Goal: Task Accomplishment & Management: Manage account settings

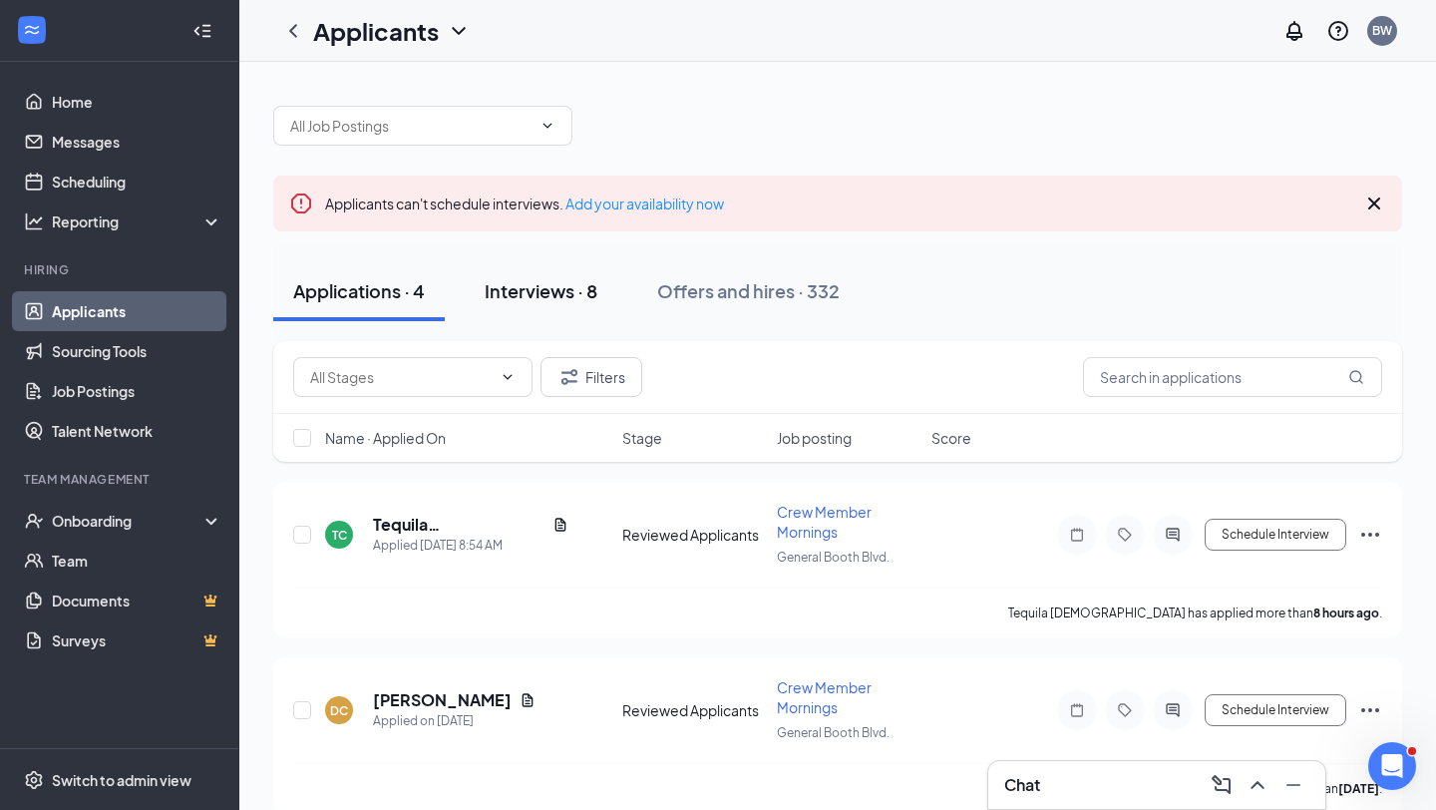
click at [548, 299] on div "Interviews · 8" at bounding box center [541, 290] width 113 height 25
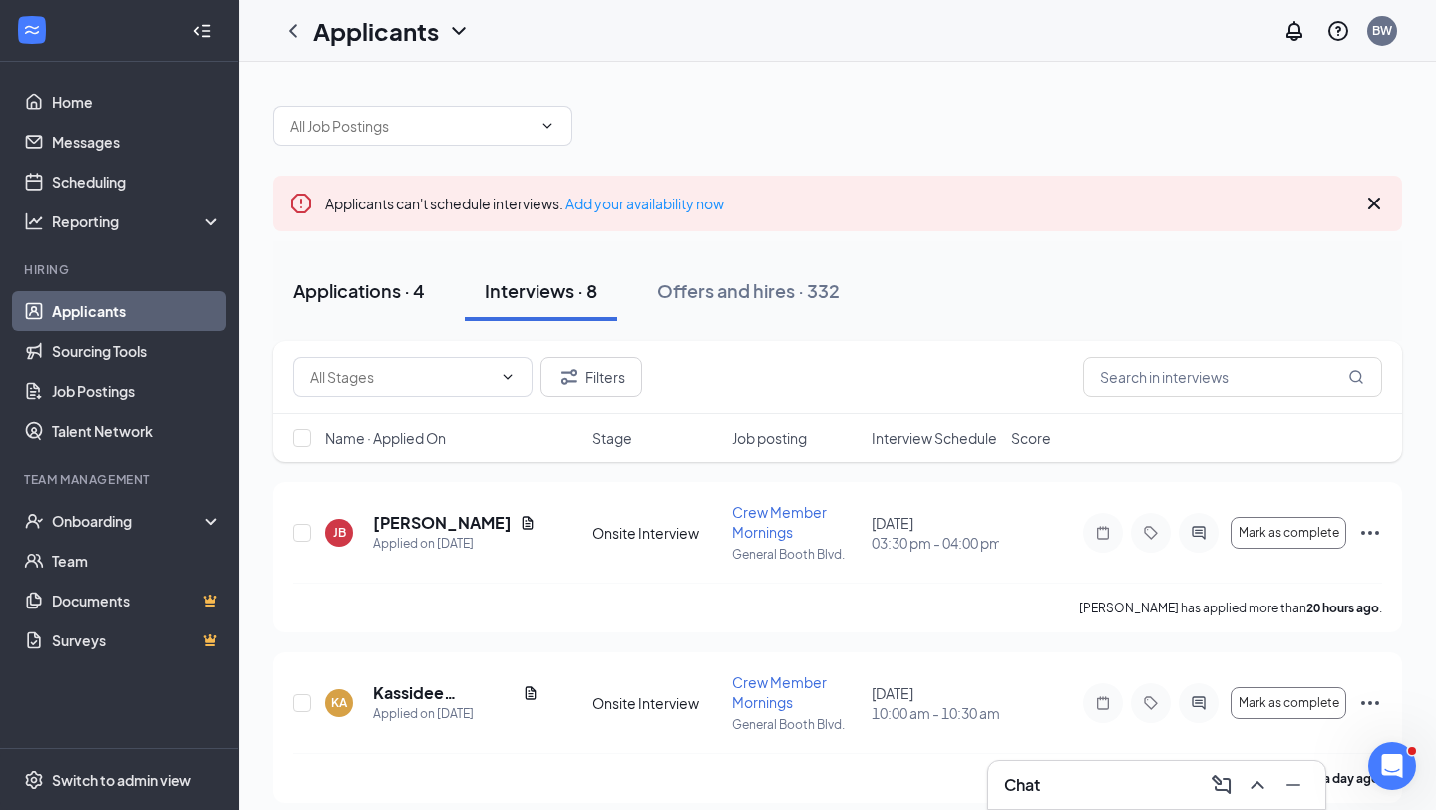
click at [382, 293] on div "Applications · 4" at bounding box center [359, 290] width 132 height 25
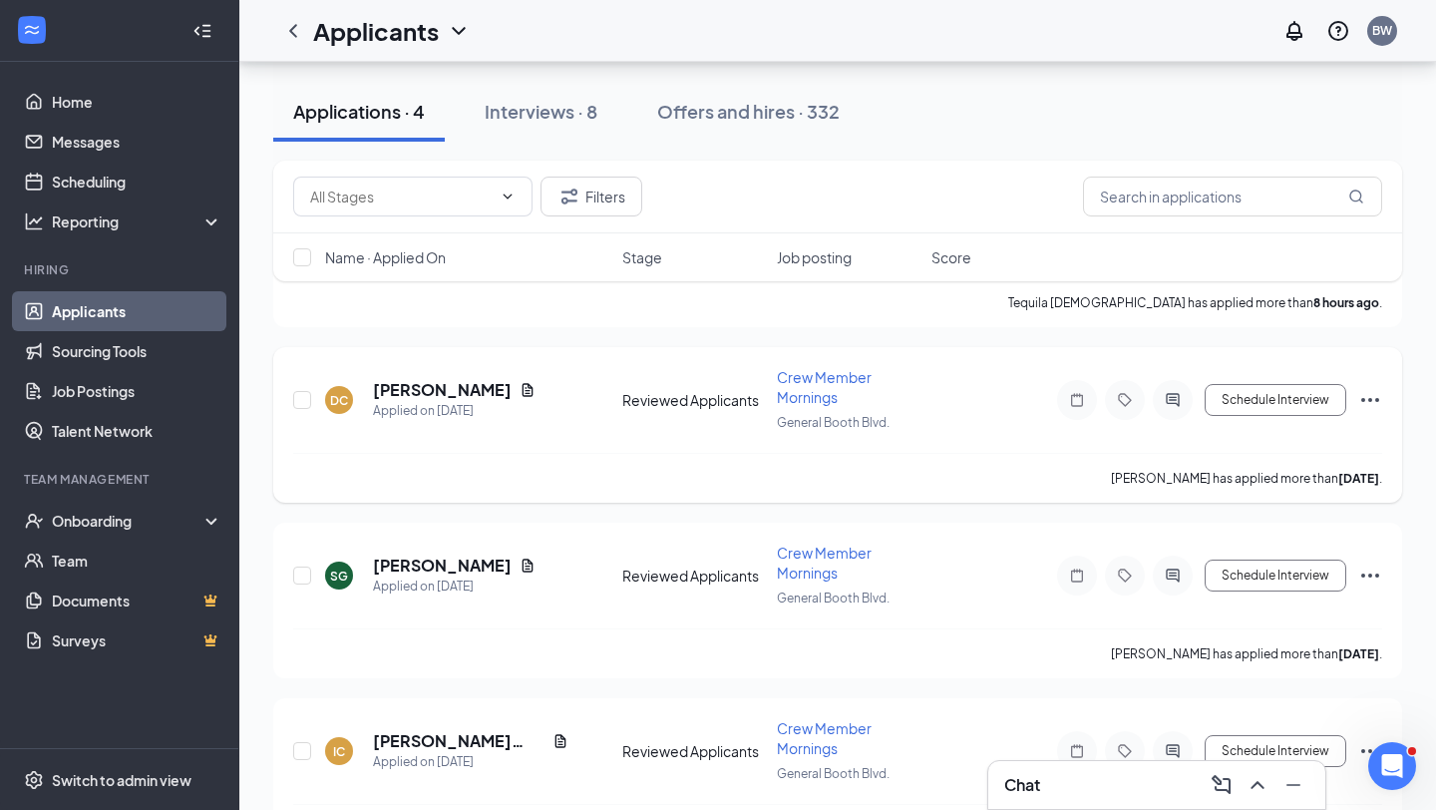
scroll to position [372, 0]
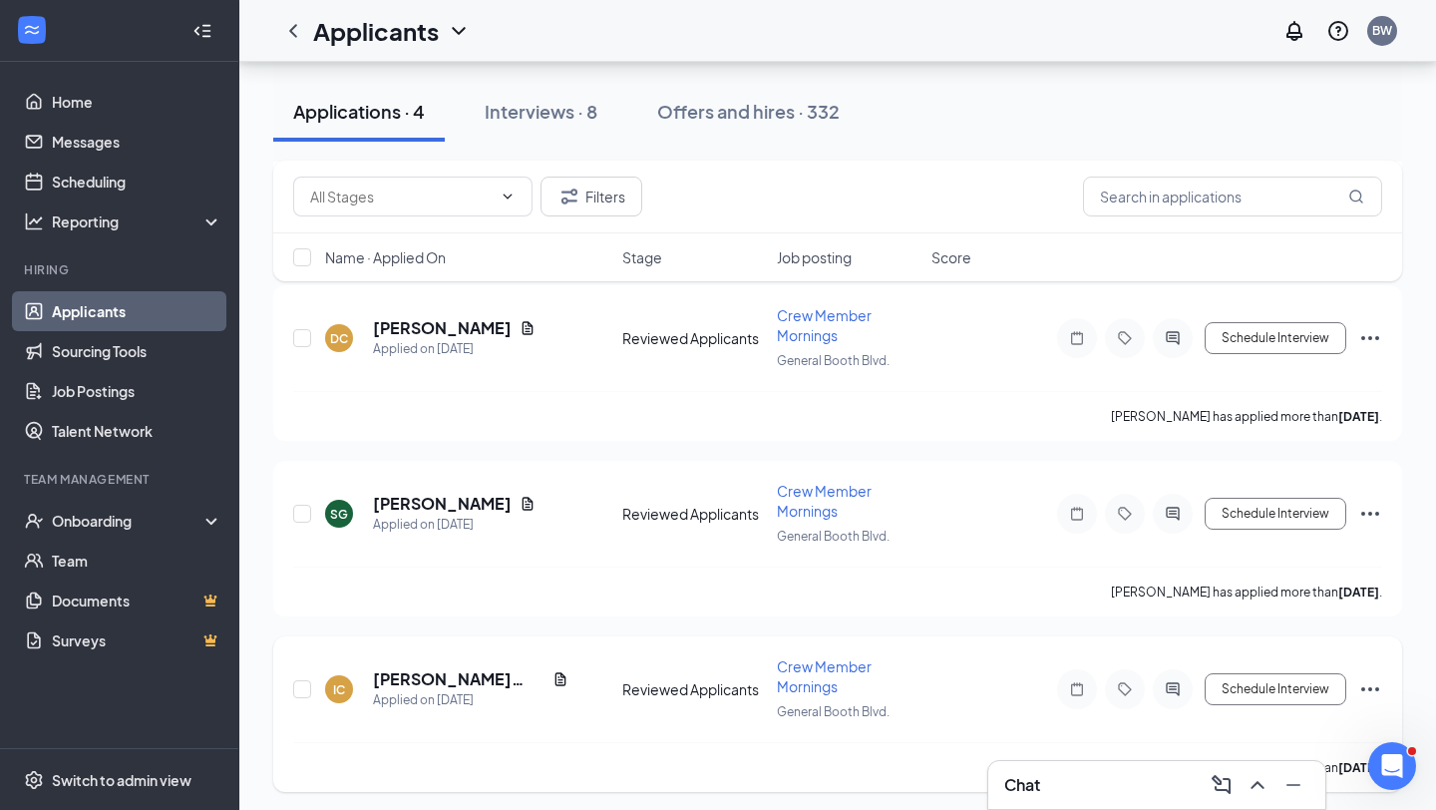
click at [1380, 682] on icon "Ellipses" at bounding box center [1371, 689] width 24 height 24
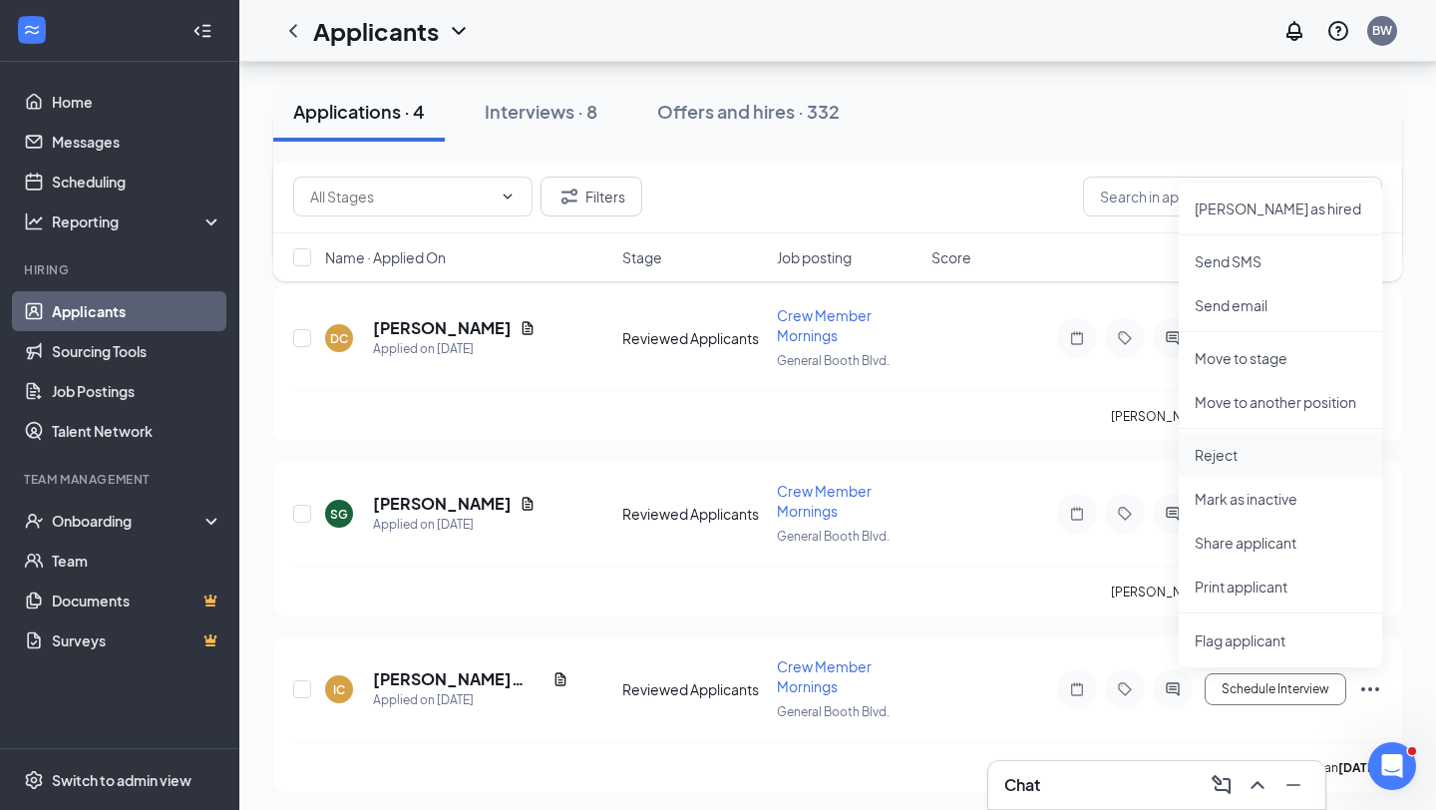
click at [1229, 453] on p "Reject" at bounding box center [1281, 455] width 172 height 20
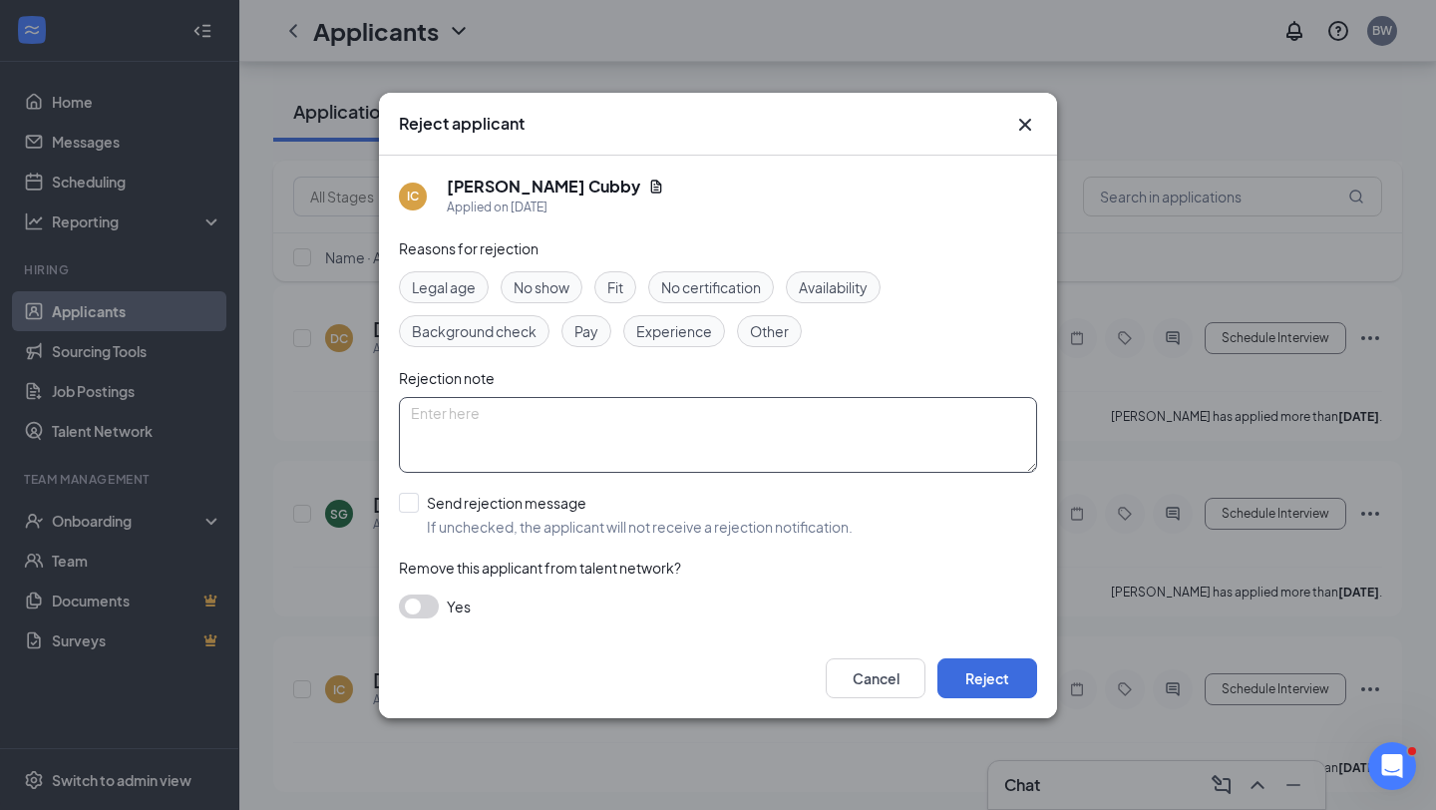
click at [450, 419] on textarea at bounding box center [718, 435] width 638 height 76
type textarea "Never returned call"
click at [989, 676] on button "Reject" at bounding box center [988, 678] width 100 height 40
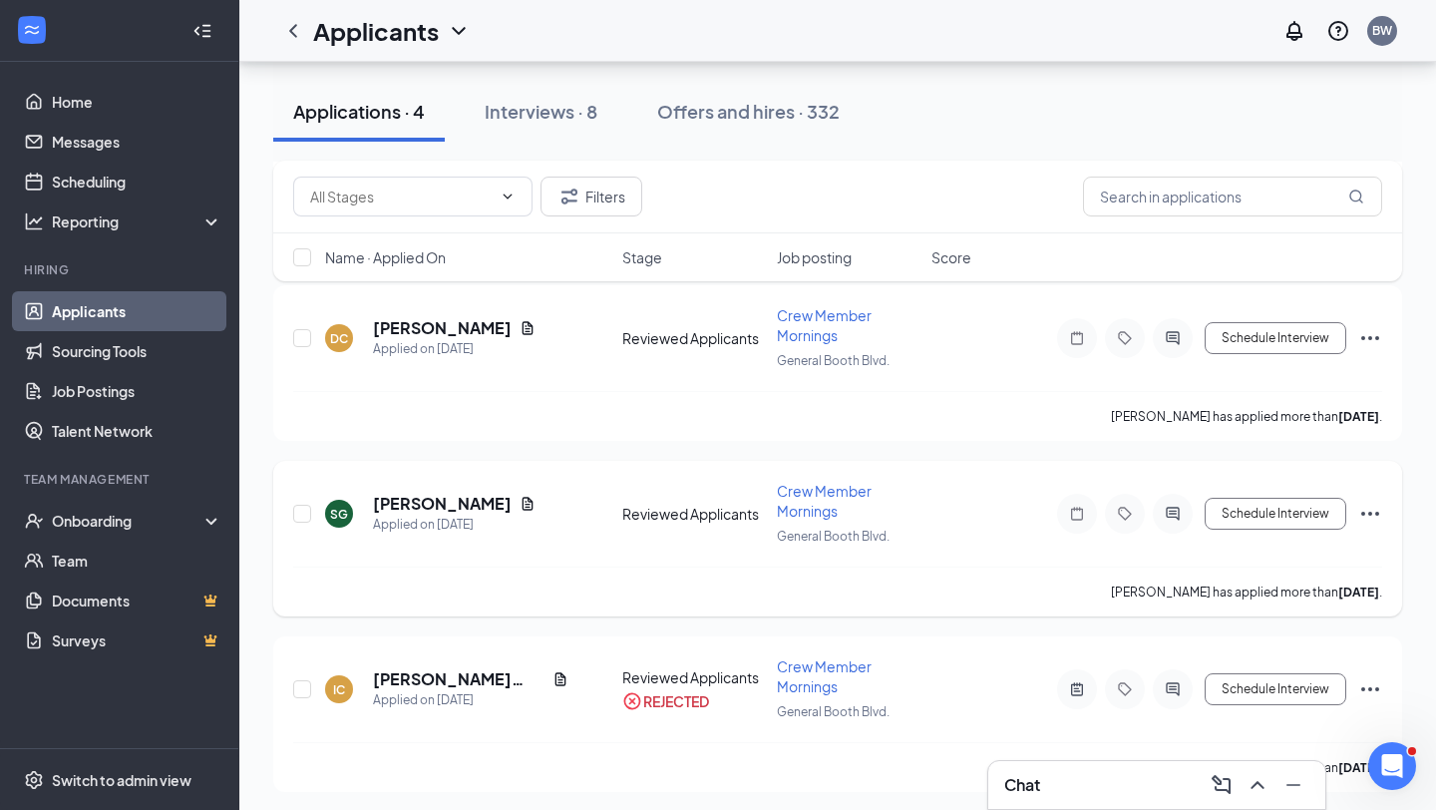
click at [1369, 506] on icon "Ellipses" at bounding box center [1371, 514] width 24 height 24
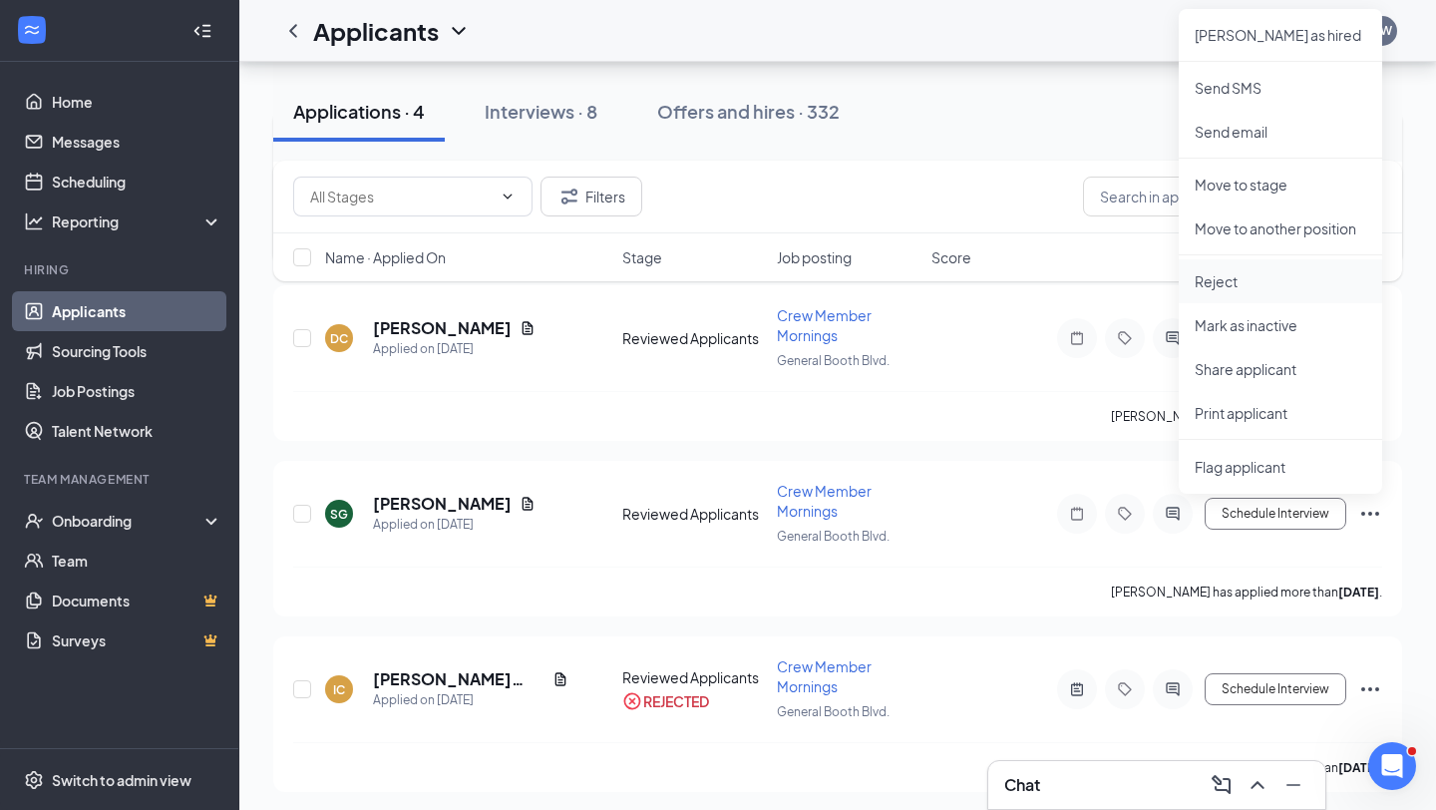
click at [1225, 284] on p "Reject" at bounding box center [1281, 281] width 172 height 20
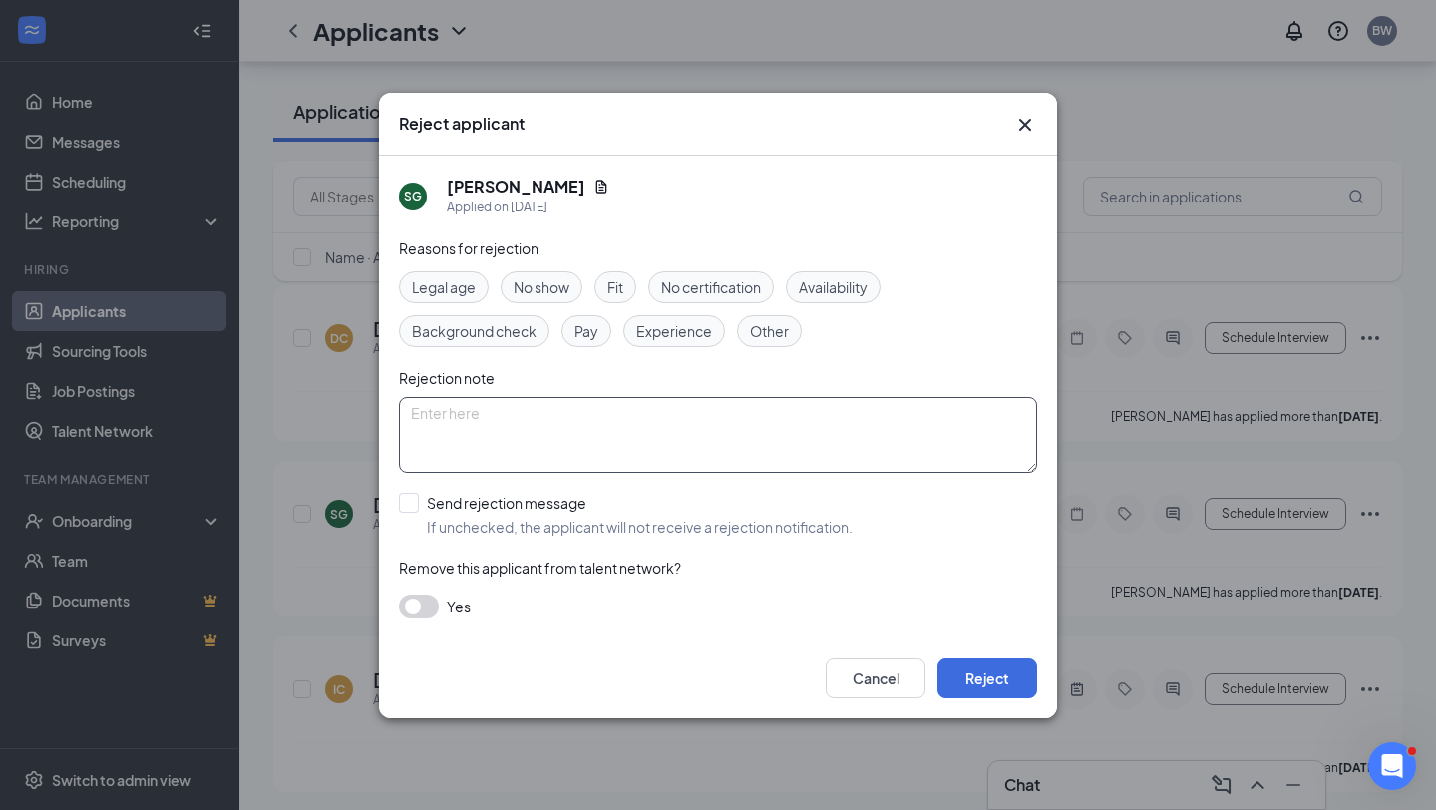
click at [493, 420] on textarea at bounding box center [718, 435] width 638 height 76
type textarea "Never returned call"
click at [1008, 659] on button "Reject" at bounding box center [988, 678] width 100 height 40
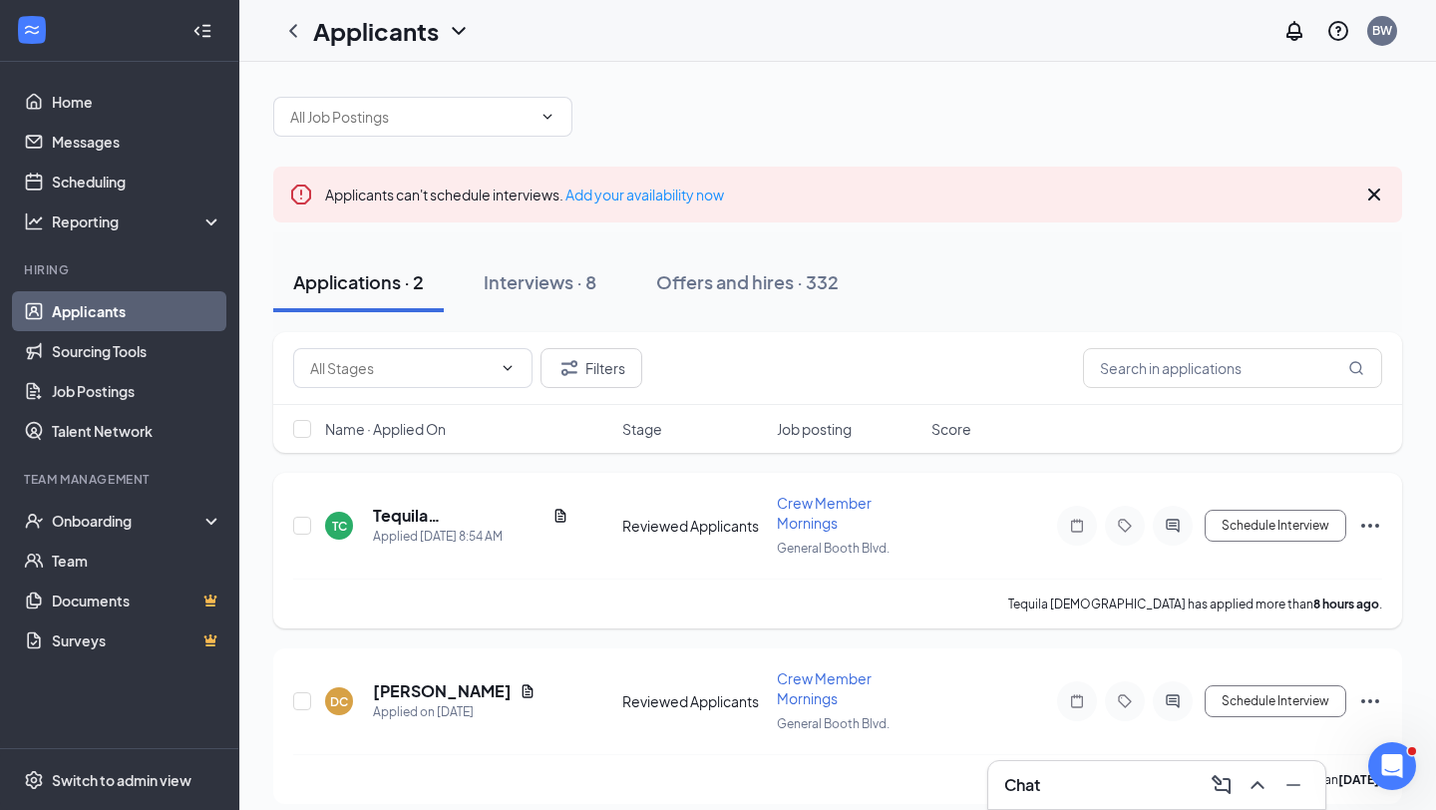
scroll to position [0, 0]
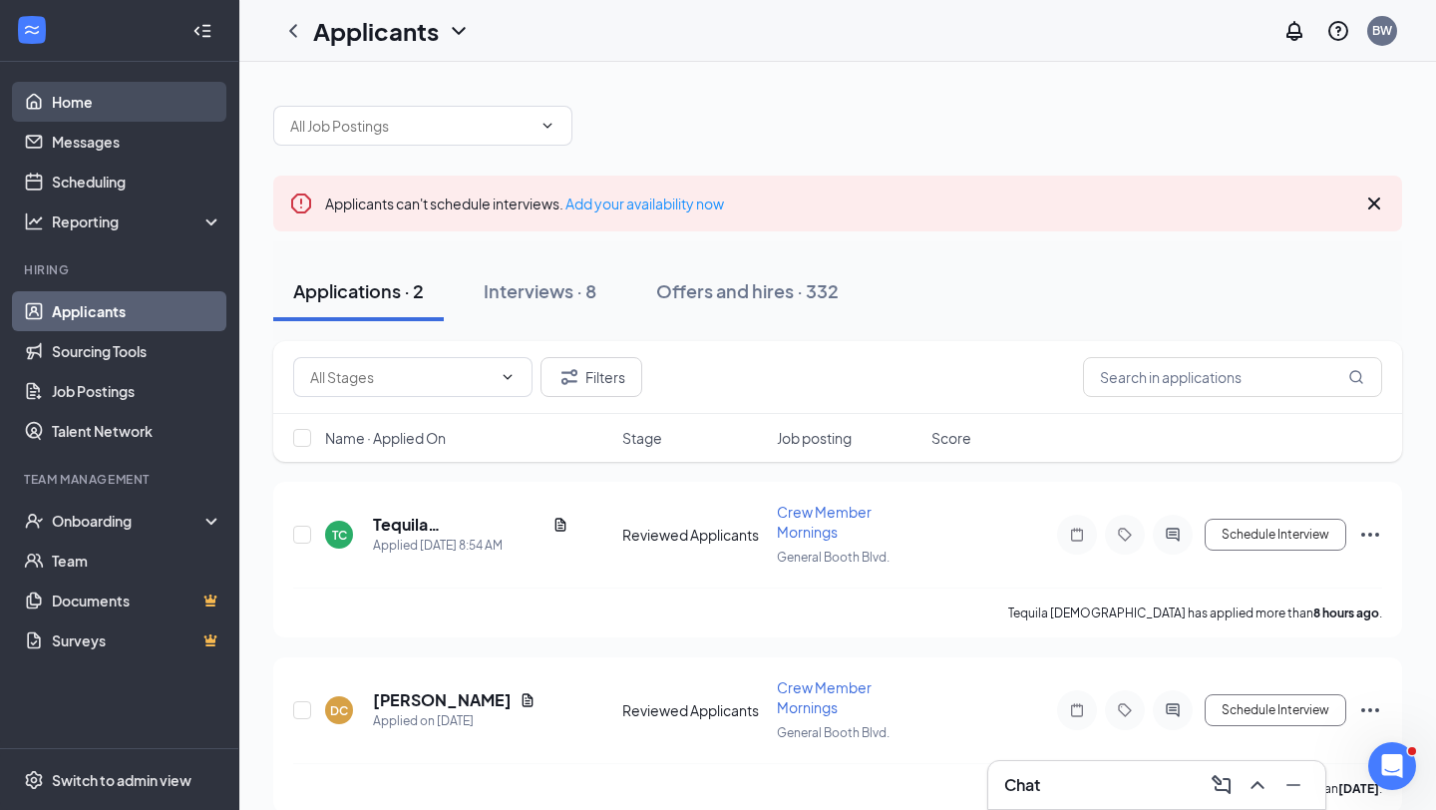
click at [80, 101] on link "Home" at bounding box center [137, 102] width 171 height 40
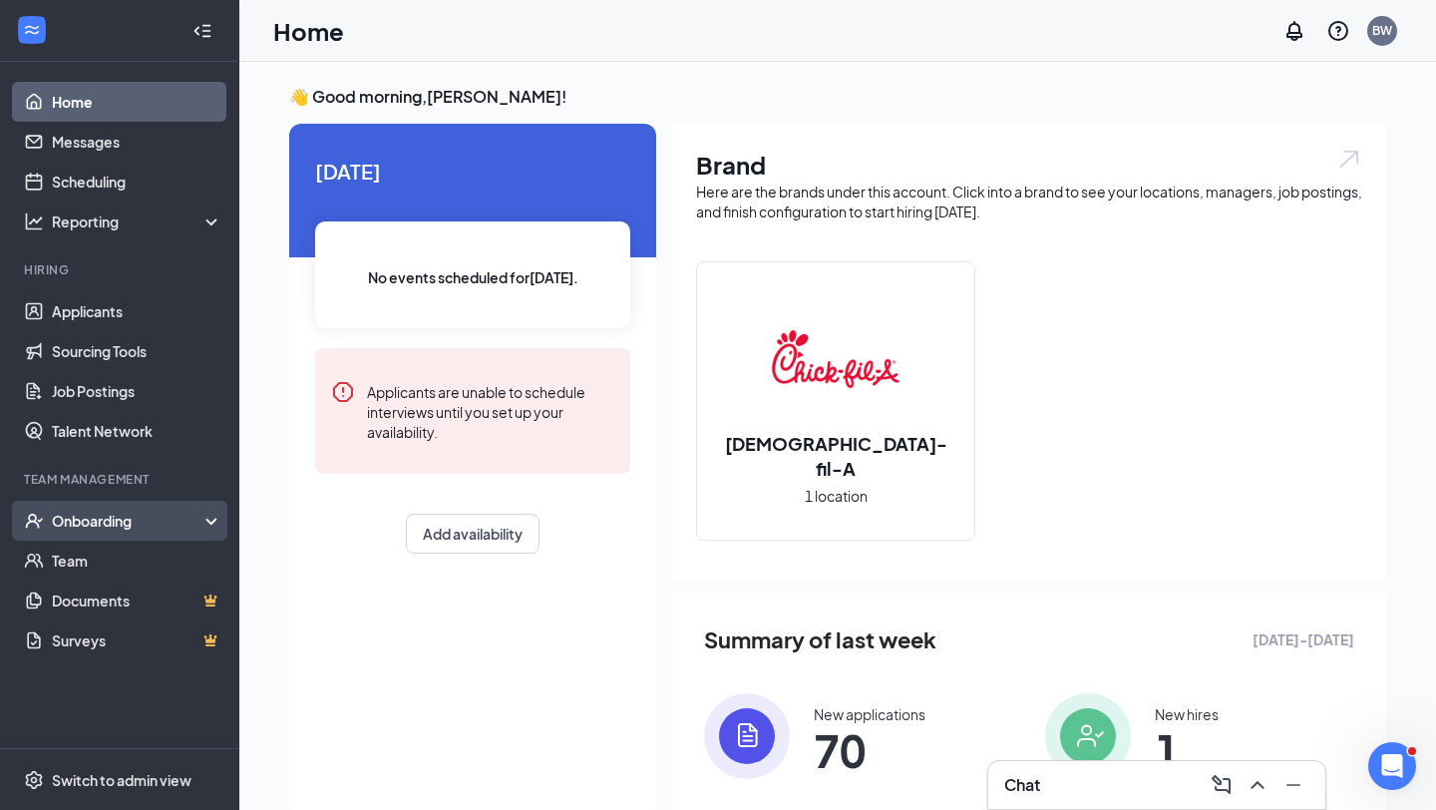
click at [105, 522] on div "Onboarding" at bounding box center [129, 521] width 154 height 20
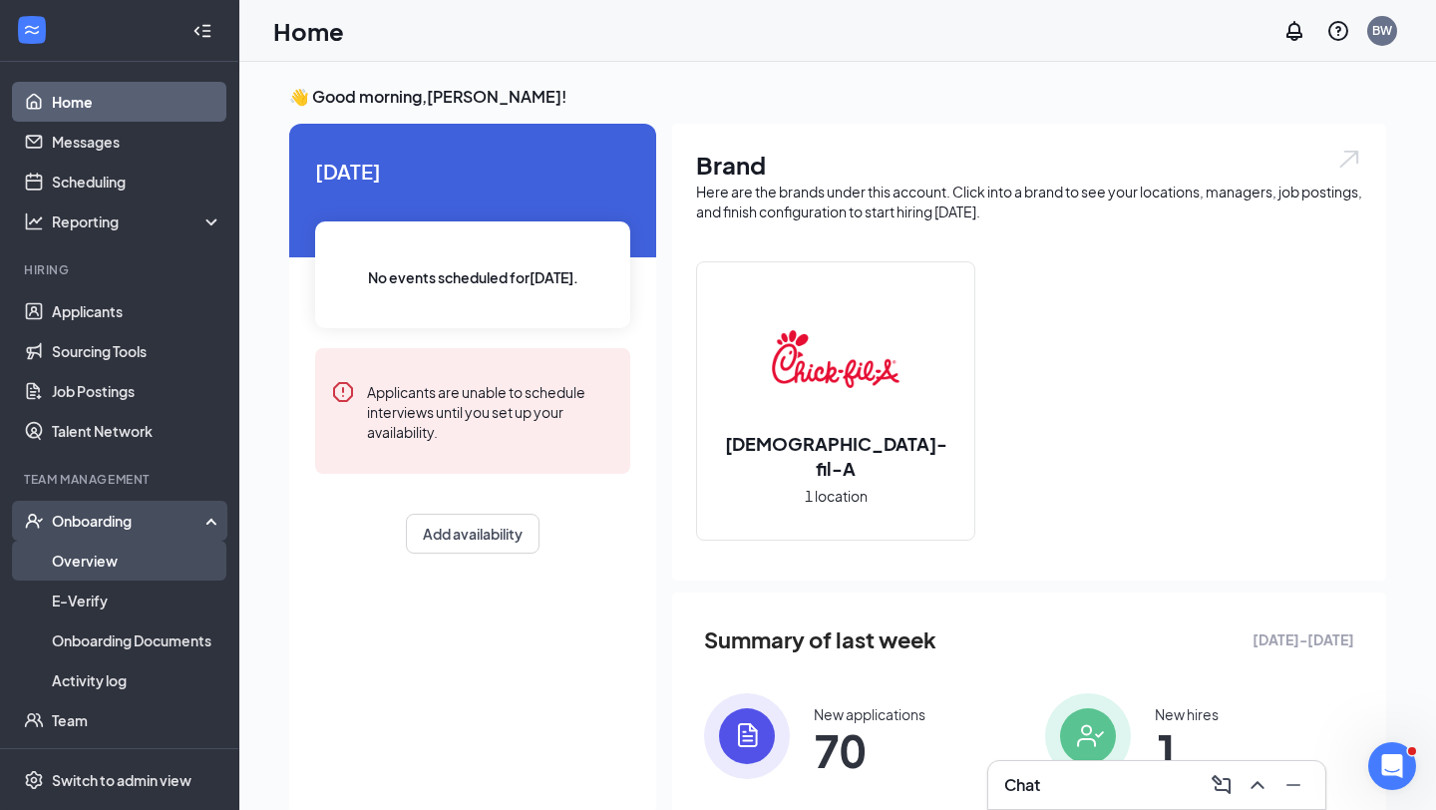
click at [104, 556] on link "Overview" at bounding box center [137, 561] width 171 height 40
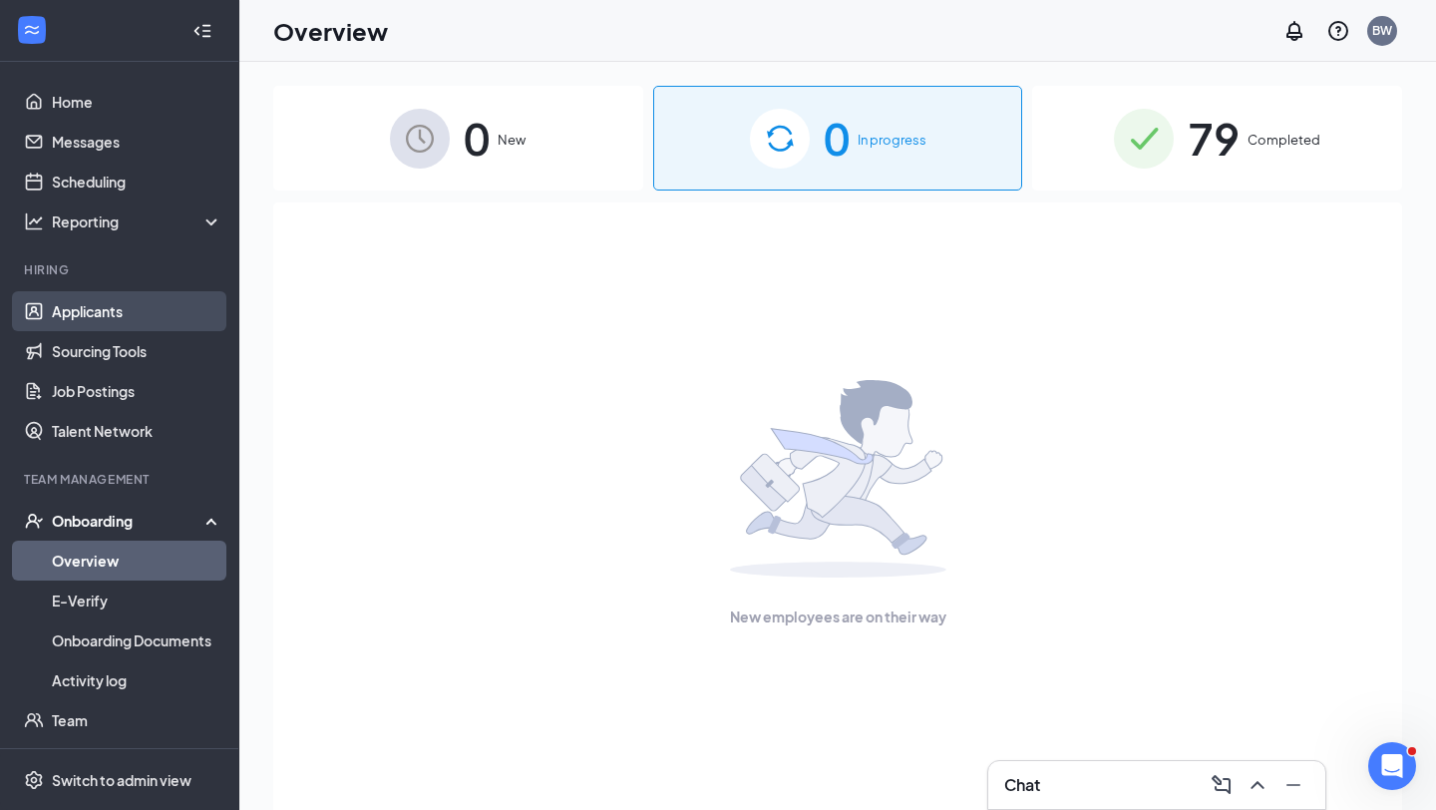
click at [95, 312] on link "Applicants" at bounding box center [137, 311] width 171 height 40
